Goal: Check status: Check status

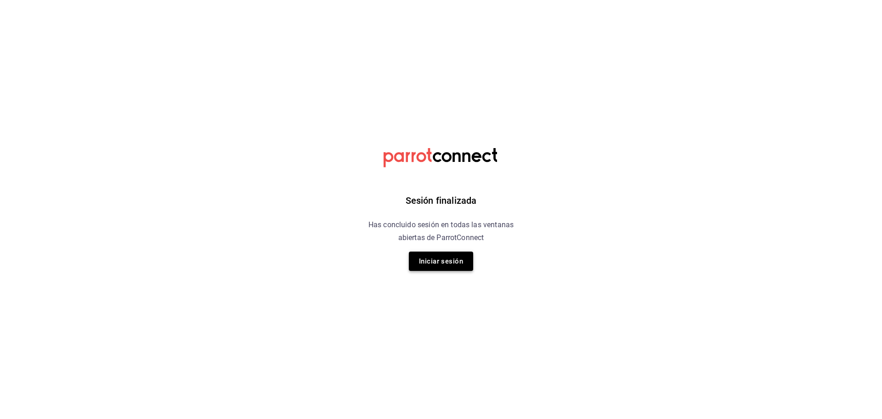
click at [457, 253] on button "Iniciar sesión" at bounding box center [441, 260] width 64 height 19
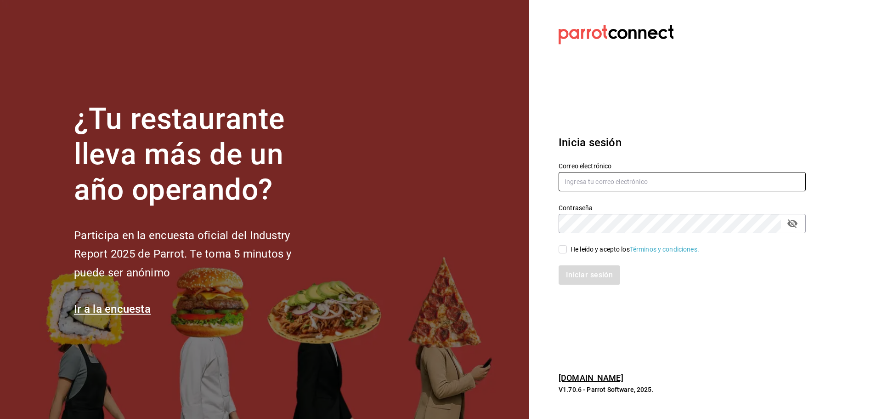
type input "jacobo.gomez@grupocosteno.com"
click at [456, 257] on section "¿Tu restaurante lleva más de un año operando? Participa en la encuesta oficial …" at bounding box center [264, 209] width 529 height 419
click at [554, 252] on div "He leído y acepto los Términos y condiciones." at bounding box center [677, 243] width 258 height 21
click at [570, 254] on div "Iniciar sesión" at bounding box center [677, 269] width 258 height 30
click at [561, 248] on input "He leído y acepto los Términos y condiciones." at bounding box center [563, 249] width 8 height 8
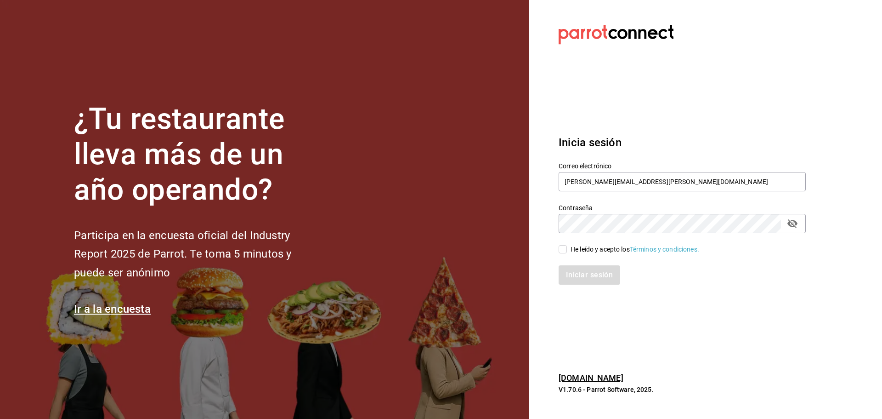
checkbox input "true"
click at [591, 282] on button "Iniciar sesión" at bounding box center [590, 274] width 62 height 19
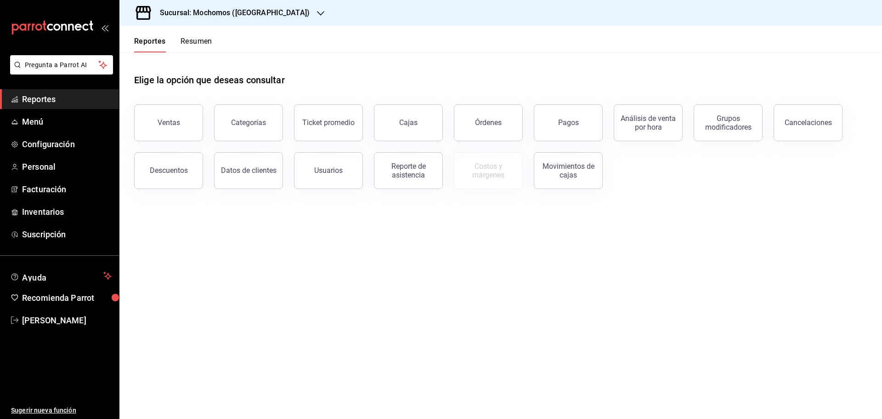
click at [158, 126] on button "Ventas" at bounding box center [168, 122] width 69 height 37
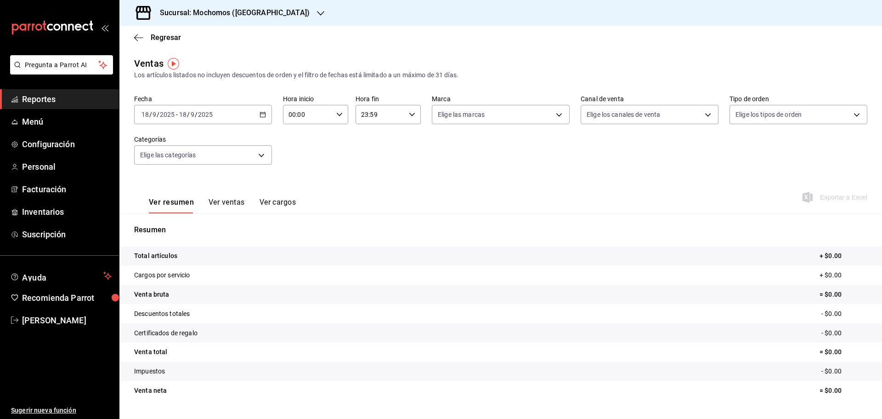
click at [262, 112] on icon "button" at bounding box center [263, 114] width 6 height 6
click at [159, 224] on span "Rango de fechas" at bounding box center [177, 225] width 71 height 10
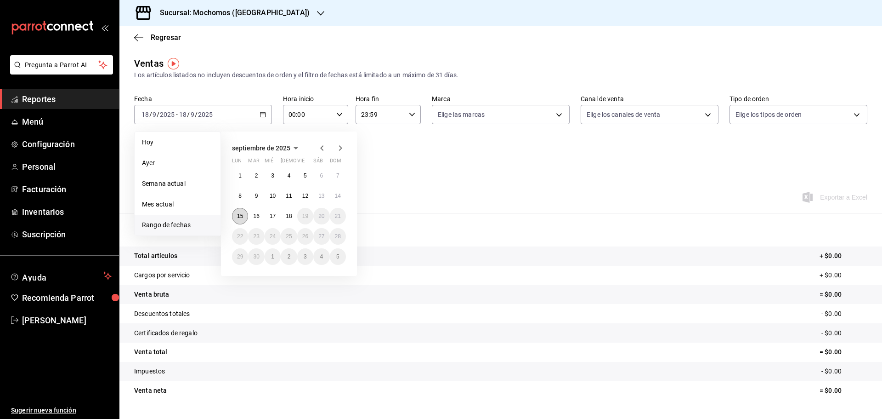
click at [242, 217] on abbr "15" at bounding box center [240, 216] width 6 height 6
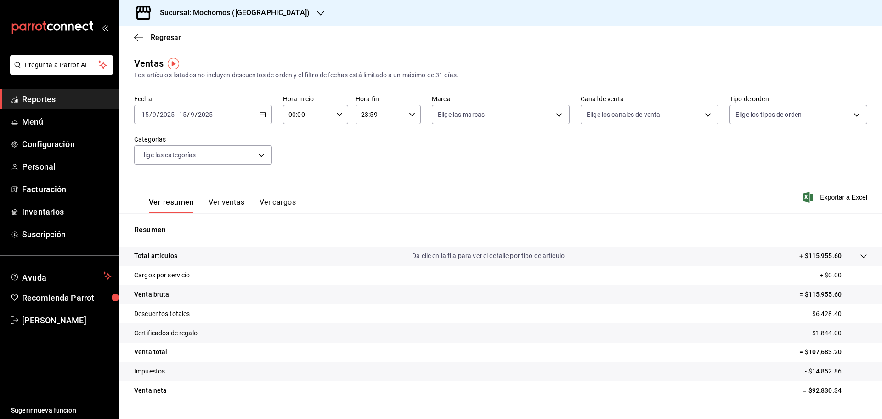
click at [264, 116] on \(Stroke\) "button" at bounding box center [263, 114] width 6 height 5
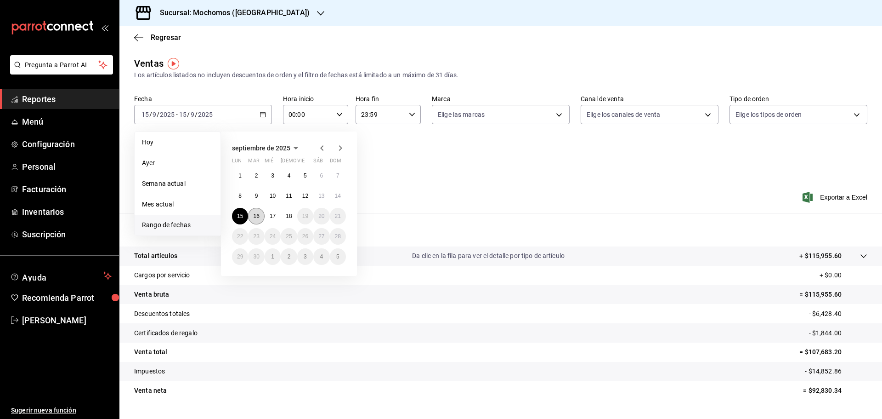
click at [256, 221] on button "16" at bounding box center [256, 216] width 16 height 17
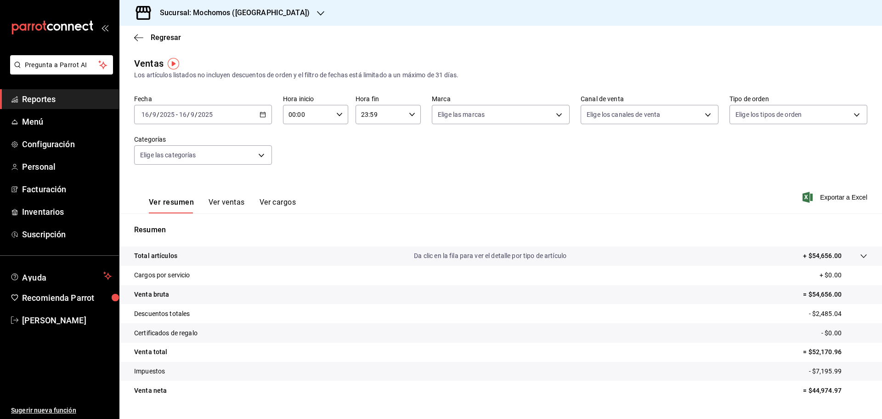
click at [261, 114] on \(Stroke\) "button" at bounding box center [263, 113] width 5 height 0
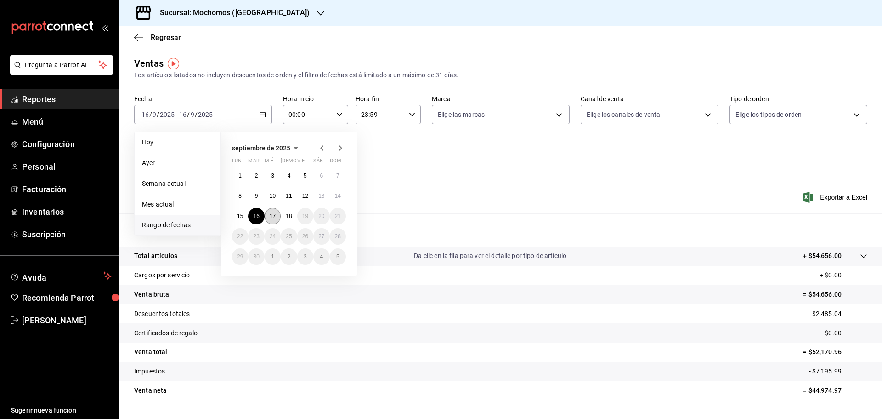
click at [268, 219] on button "17" at bounding box center [273, 216] width 16 height 17
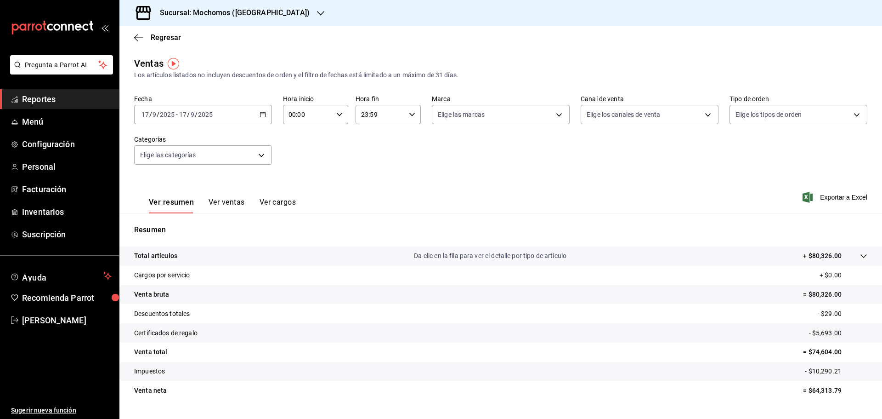
click at [262, 113] on icon "button" at bounding box center [263, 114] width 6 height 6
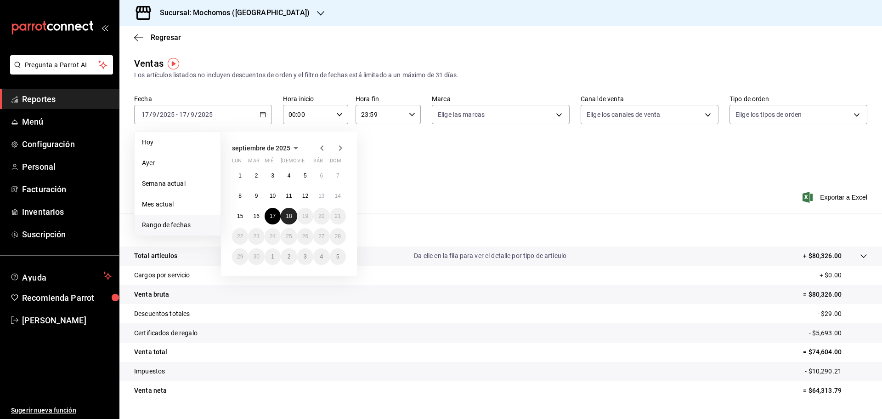
click at [287, 215] on abbr "18" at bounding box center [289, 216] width 6 height 6
